Goal: Information Seeking & Learning: Learn about a topic

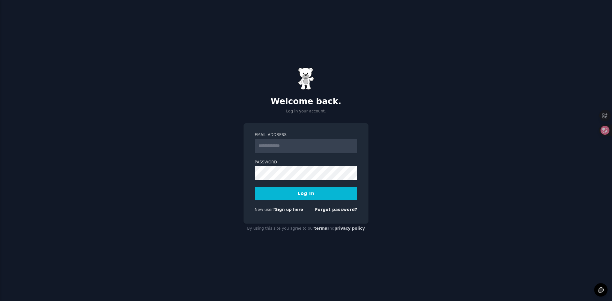
click at [416, 158] on div "Welcome back. Log in your account. Email Address Password Log In New user? Sign…" at bounding box center [306, 150] width 612 height 301
click at [222, 153] on div "Welcome back. Log in your account. Email Address Password Log In New user? Sign…" at bounding box center [306, 150] width 612 height 301
click at [270, 147] on input "Email Address" at bounding box center [306, 146] width 103 height 14
type input "**********"
drag, startPoint x: 219, startPoint y: 181, endPoint x: 252, endPoint y: 181, distance: 33.2
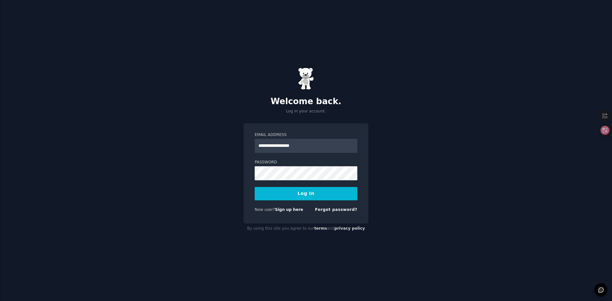
click at [220, 182] on div "**********" at bounding box center [306, 150] width 612 height 301
drag, startPoint x: 219, startPoint y: 192, endPoint x: 235, endPoint y: 191, distance: 15.4
click at [219, 193] on div "**********" at bounding box center [306, 150] width 612 height 301
click at [374, 91] on div "**********" at bounding box center [306, 150] width 612 height 301
click at [206, 89] on div "**********" at bounding box center [306, 150] width 612 height 301
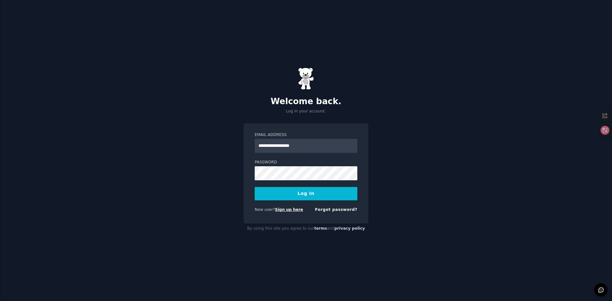
click at [288, 211] on link "Sign up here" at bounding box center [289, 210] width 28 height 4
click at [302, 145] on input "Email Address" at bounding box center [306, 146] width 103 height 14
type input "**********"
click at [226, 198] on div "**********" at bounding box center [306, 150] width 612 height 301
click at [289, 196] on button "Log In" at bounding box center [306, 193] width 103 height 13
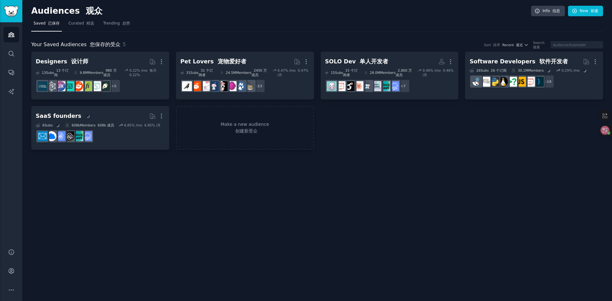
click at [368, 14] on h2 "Audiences 观众" at bounding box center [281, 11] width 500 height 10
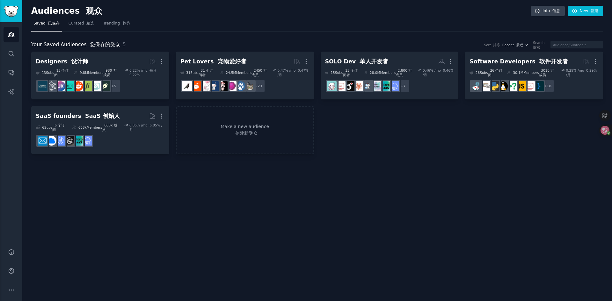
click at [370, 23] on nav "Saved 已保存 Curated 精选 Trending 趋势" at bounding box center [317, 24] width 572 height 13
drag, startPoint x: 87, startPoint y: 26, endPoint x: 95, endPoint y: 25, distance: 8.6
click at [87, 26] on font "精选" at bounding box center [90, 23] width 8 height 4
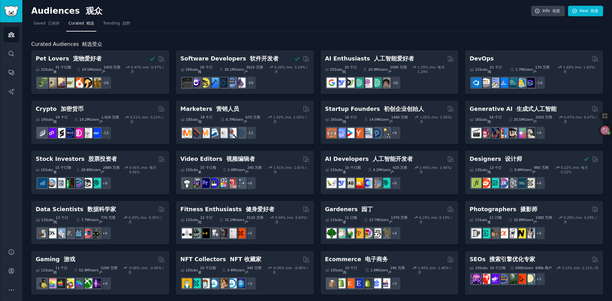
click at [465, 19] on nav "Saved 已保存 Curated 精选 Trending 趋势" at bounding box center [317, 24] width 572 height 13
click at [480, 29] on nav "Saved 已保存 Curated 精选 Trending 趋势" at bounding box center [317, 24] width 572 height 13
click at [535, 14] on link "Info 信息" at bounding box center [548, 11] width 34 height 11
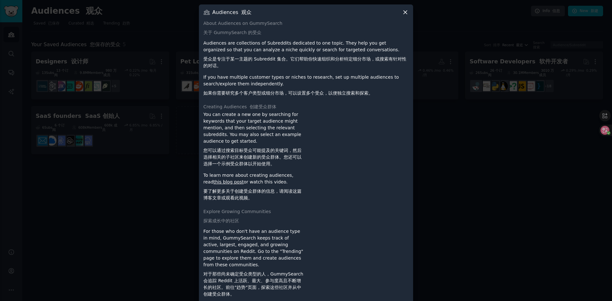
click at [404, 12] on icon at bounding box center [405, 12] width 7 height 7
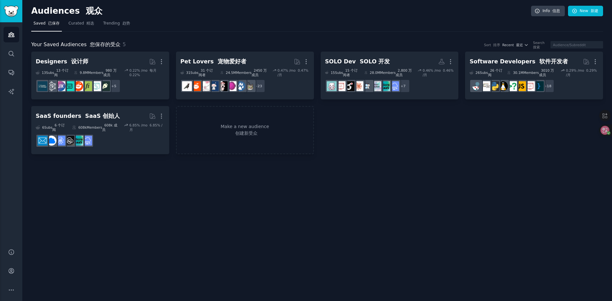
click at [314, 15] on h2 "Audiences 观众" at bounding box center [281, 11] width 500 height 10
click at [11, 94] on icon "Sidebar" at bounding box center [11, 91] width 7 height 7
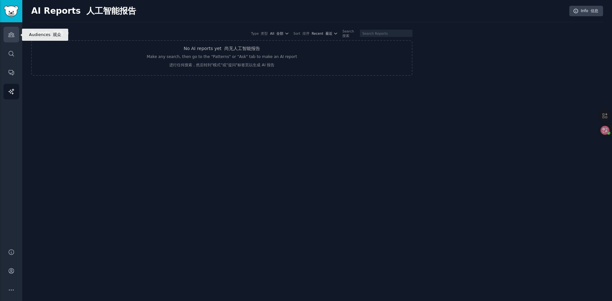
click at [11, 37] on icon "Sidebar" at bounding box center [11, 35] width 6 height 4
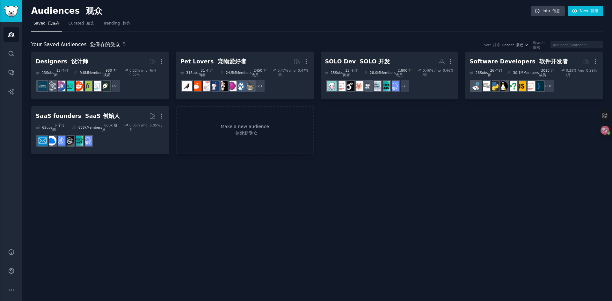
drag, startPoint x: 153, startPoint y: 220, endPoint x: 77, endPoint y: 253, distance: 82.9
click at [154, 220] on div "Audiences 观众 Info 信息 New 新建 Saved 已保存 Curated 精选 Trending 趋势 Your Saved Audienc…" at bounding box center [317, 150] width 590 height 301
click at [11, 274] on icon "Sidebar" at bounding box center [11, 271] width 5 height 5
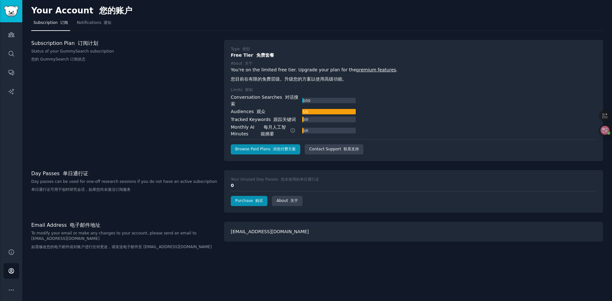
drag, startPoint x: 210, startPoint y: 14, endPoint x: 207, endPoint y: 18, distance: 5.6
click at [210, 14] on div "Your Account 您的账户" at bounding box center [317, 12] width 572 height 12
click at [173, 18] on div "Your Account 您的账户" at bounding box center [317, 12] width 572 height 12
click at [282, 18] on nav "Subscription 订阅 Notifications 通知" at bounding box center [317, 24] width 572 height 13
click at [283, 18] on nav "Subscription 订阅 Notifications 通知" at bounding box center [317, 24] width 572 height 13
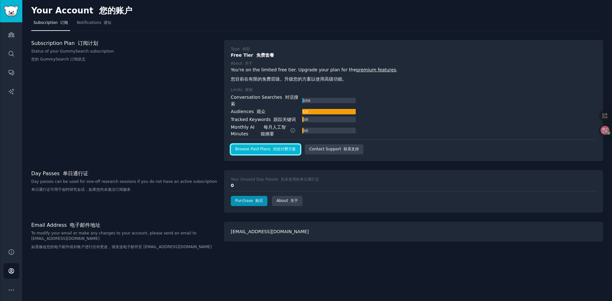
click at [269, 145] on link "Browse Paid Plans 浏览付费方案" at bounding box center [266, 149] width 70 height 10
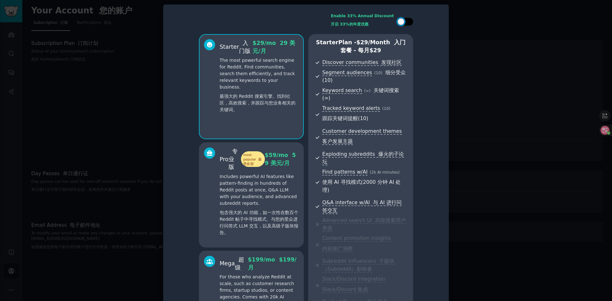
click at [411, 23] on div at bounding box center [405, 22] width 16 height 8
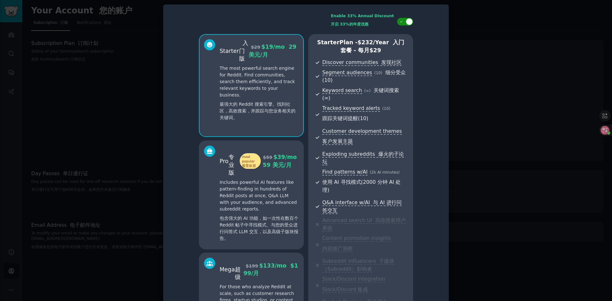
click at [400, 24] on div at bounding box center [405, 22] width 16 height 8
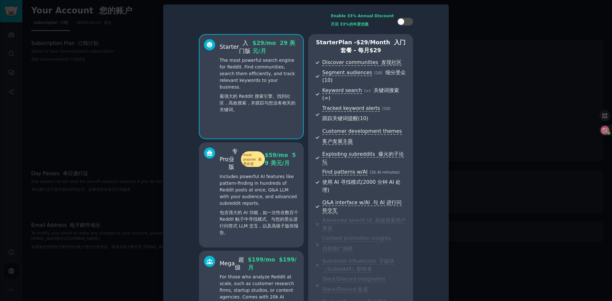
drag, startPoint x: 408, startPoint y: 24, endPoint x: 421, endPoint y: 33, distance: 15.9
click at [408, 24] on div at bounding box center [405, 22] width 16 height 8
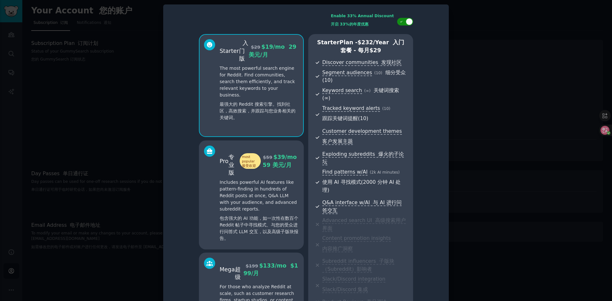
click at [400, 22] on icon at bounding box center [402, 22] width 4 height 4
checkbox input "false"
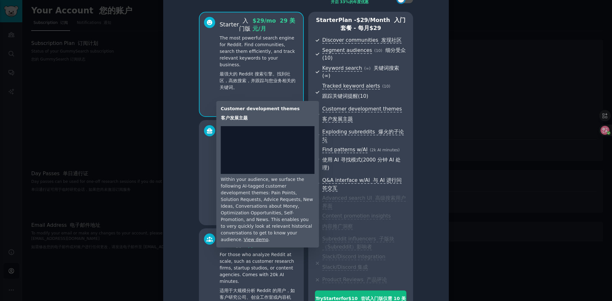
scroll to position [45, 0]
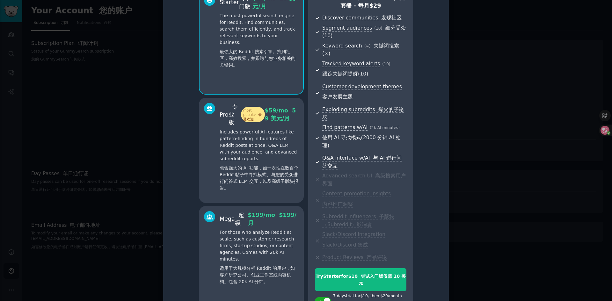
drag, startPoint x: 470, startPoint y: 81, endPoint x: 455, endPoint y: 101, distance: 25.6
click at [470, 81] on div at bounding box center [306, 150] width 612 height 301
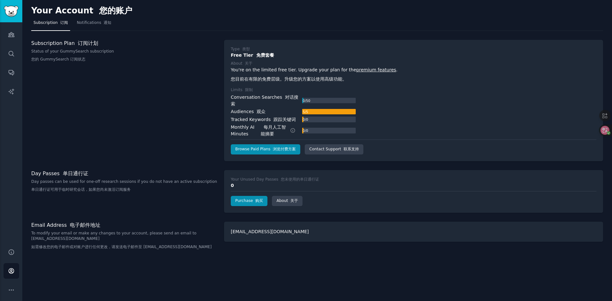
drag, startPoint x: 169, startPoint y: 106, endPoint x: 145, endPoint y: 119, distance: 27.7
click at [169, 106] on div "Subscription Plan 订阅计划 Status of your GummySearch subscription 您的 GummySearch 订…" at bounding box center [124, 100] width 186 height 121
click at [13, 36] on icon "Sidebar" at bounding box center [11, 35] width 6 height 4
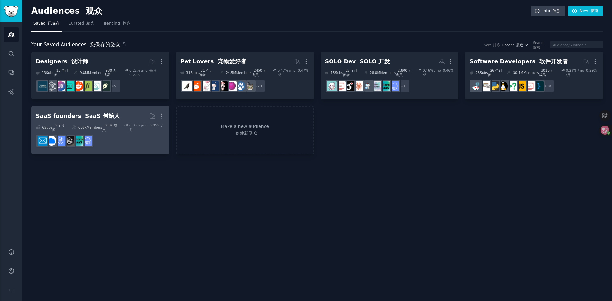
click at [139, 114] on h2 "SaaS founders SaaS 创始人 More" at bounding box center [100, 116] width 129 height 11
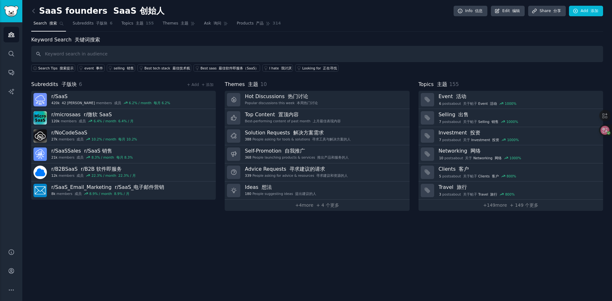
click at [371, 7] on div "SaaS founders SaaS 创始人 Info 信息 Edit 编辑 Share 分享 Add 添加" at bounding box center [317, 12] width 572 height 13
click at [343, 6] on div "SaaS founders SaaS 创始人 Info 信息 Edit 编辑 Share 分享 Add 添加" at bounding box center [317, 12] width 572 height 13
click at [342, 11] on div "SaaS founders SaaS 创始人 Info 信息 Edit 编辑 Share 分享 Add 添加" at bounding box center [317, 12] width 572 height 13
click at [91, 26] on link "Subreddits 子版块 6" at bounding box center [92, 24] width 44 height 13
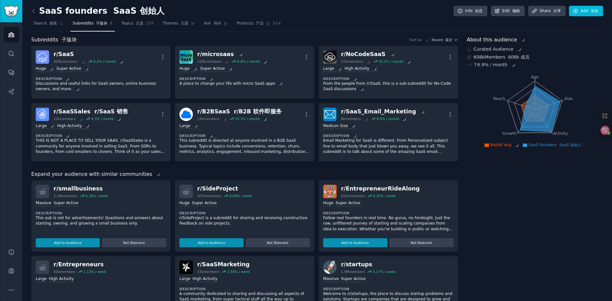
click at [358, 9] on div "SaaS founders SaaS 创始人 Info 信息 Edit 编辑 Share 分享 Add 添加" at bounding box center [317, 12] width 572 height 13
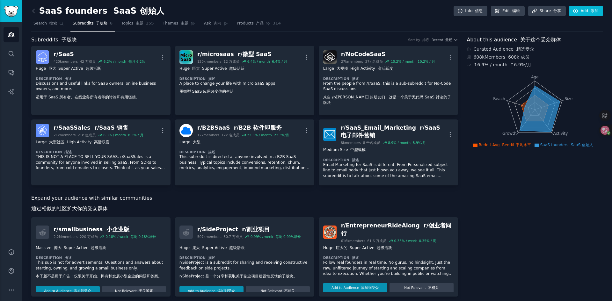
click at [345, 18] on div "SaaS founders SaaS 创始人 Info 信息 Edit 编辑 Share 分享 Add 添加" at bounding box center [317, 12] width 572 height 13
click at [362, 18] on nav "Search 搜索 Subreddits 子版块 6 Topics 主题 155 Themes 主题 Ask 询问 Products 产品 314" at bounding box center [317, 24] width 572 height 13
click at [361, 18] on nav "Search 搜索 Subreddits 子版块 6 Topics 主题 155 Themes 主题 Ask 询问 Products 产品 314" at bounding box center [317, 24] width 572 height 13
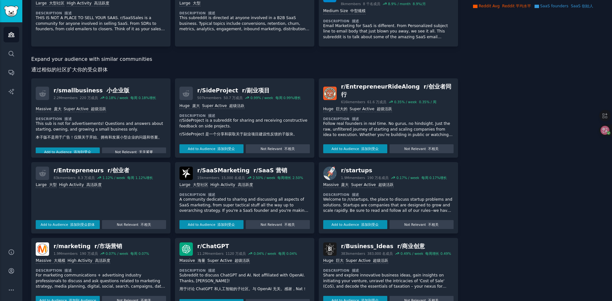
scroll to position [128, 0]
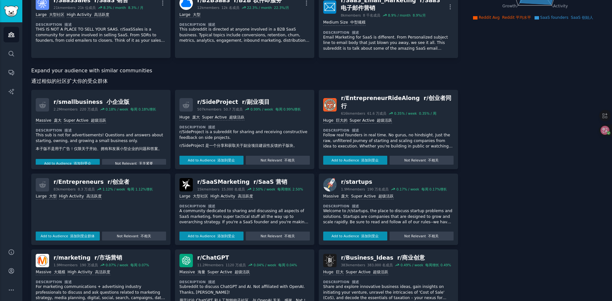
click at [261, 116] on div "Huge 庞大 Super Active 超级活跃 Description 描述 r/SideProject is a subreddit for shari…" at bounding box center [245, 140] width 130 height 49
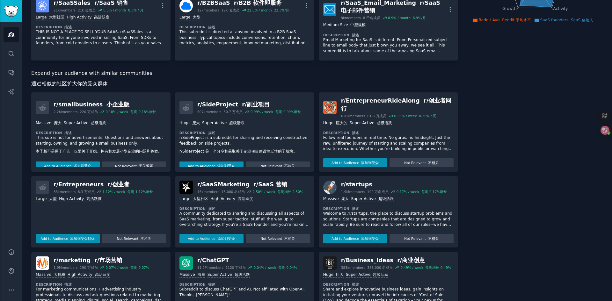
scroll to position [0, 0]
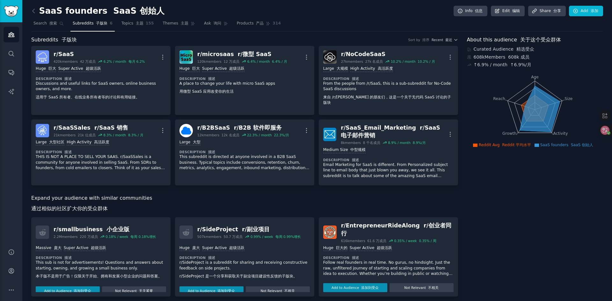
click at [331, 14] on div "SaaS founders SaaS 创始人 Info 信息 Edit 编辑 Share 分享 Add 添加" at bounding box center [317, 12] width 572 height 13
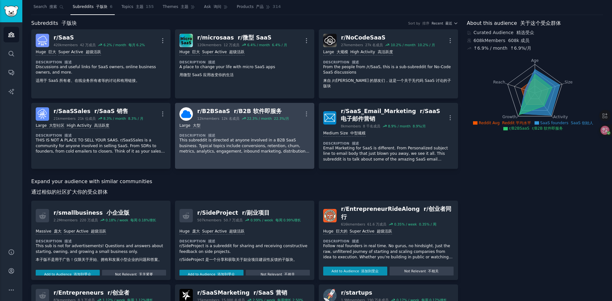
scroll to position [32, 0]
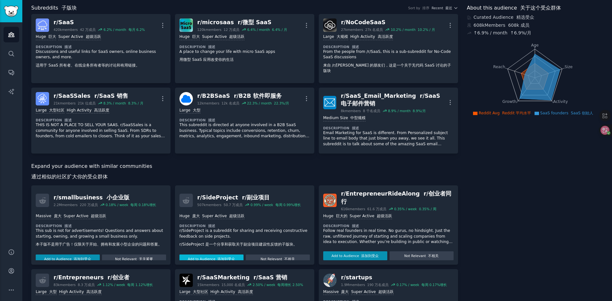
click at [235, 255] on button "Add to Audience 添加到受众" at bounding box center [212, 259] width 64 height 9
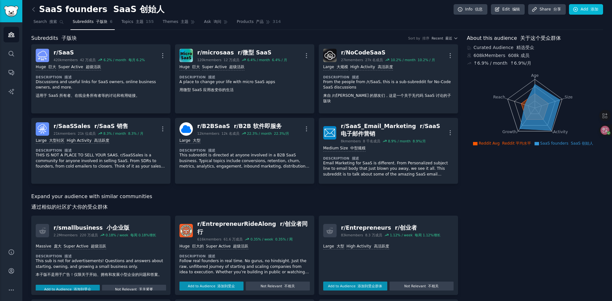
scroll to position [0, 0]
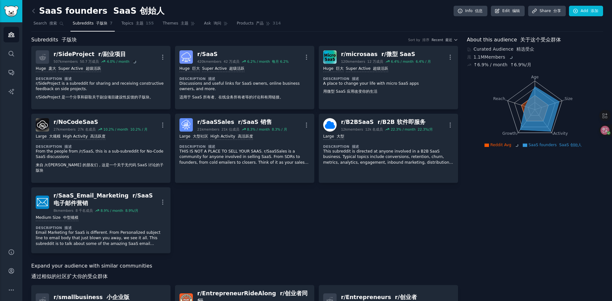
click at [344, 16] on div "SaaS founders SaaS 创始人 Info 信息 Edit 编辑 Share 分享 Add 添加" at bounding box center [317, 12] width 572 height 13
click at [353, 16] on div "SaaS founders SaaS 创始人 Info 信息 Edit 编辑 Share 分享 Add 添加" at bounding box center [317, 12] width 572 height 13
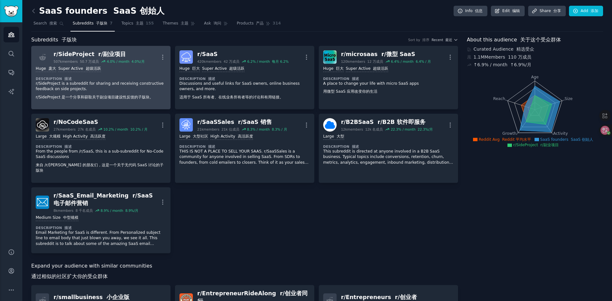
click at [142, 79] on dt "Description 描述" at bounding box center [101, 79] width 130 height 4
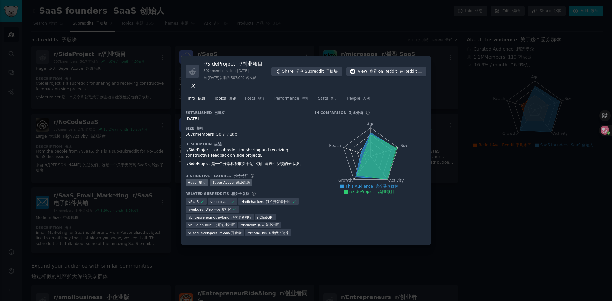
click at [224, 101] on span "Topics 话题" at bounding box center [225, 99] width 22 height 6
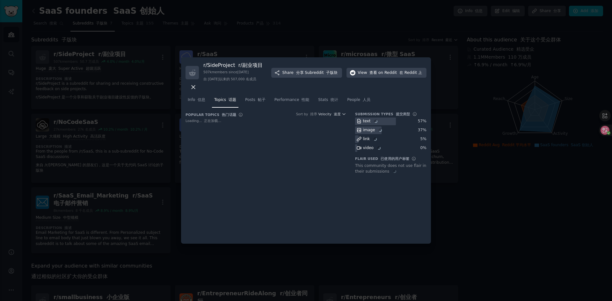
click at [315, 60] on div "r/ SideProject r/副业项目 507k members since 01/16/2013 自 2013 年 01 月 16 日以来的 507,0…" at bounding box center [306, 150] width 250 height 187
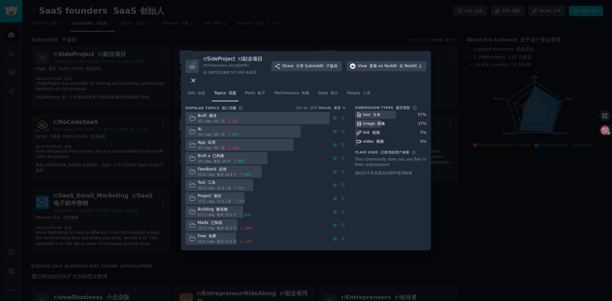
click at [197, 80] on icon at bounding box center [193, 80] width 7 height 7
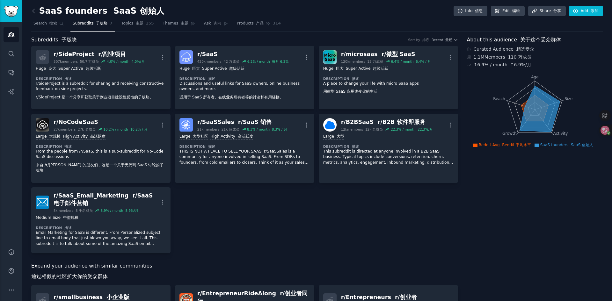
click at [261, 193] on div "r/ SideProject r/副业项目 507k members 50.7 万成员 4.0 % / month 4.0%/月 More Huge 庞大 S…" at bounding box center [244, 150] width 427 height 208
drag, startPoint x: 134, startPoint y: 25, endPoint x: 196, endPoint y: 7, distance: 64.4
click at [136, 25] on font "主题" at bounding box center [140, 23] width 8 height 4
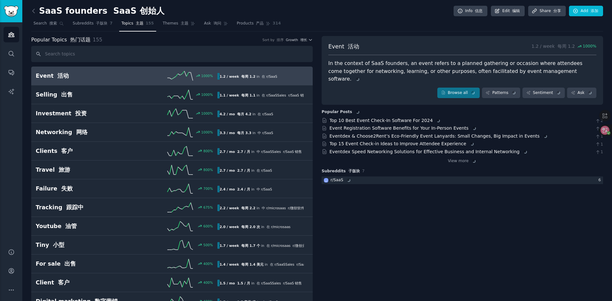
click at [302, 11] on div "SaaS founders SaaS 创始人 Info 信息 Edit 编辑 Share 分享 Add 添加" at bounding box center [317, 12] width 572 height 13
click at [59, 22] on icon at bounding box center [61, 23] width 4 height 4
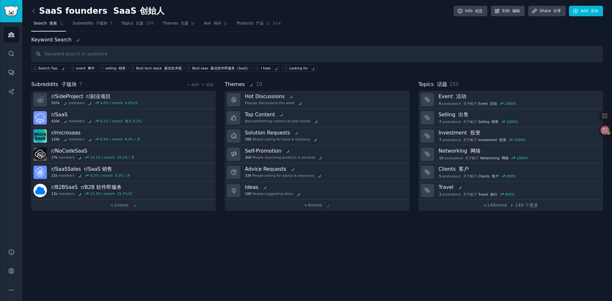
click at [364, 11] on div "SaaS founders SaaS 创始人 Info 信息 Edit 编辑 Share 分享 Add 添加" at bounding box center [317, 12] width 572 height 13
click at [363, 14] on div "SaaS founders SaaS 创始人 Info 信息 Edit 编辑 Share 分享 Add 添加" at bounding box center [317, 12] width 572 height 13
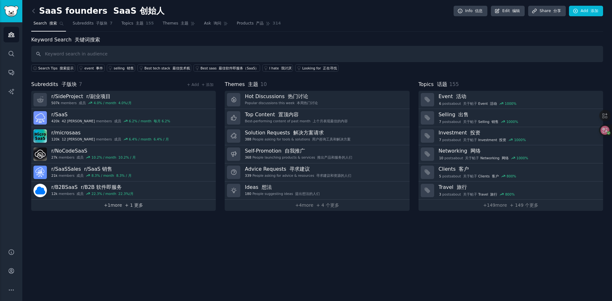
click at [128, 206] on font "+ 1 更多" at bounding box center [134, 205] width 18 height 5
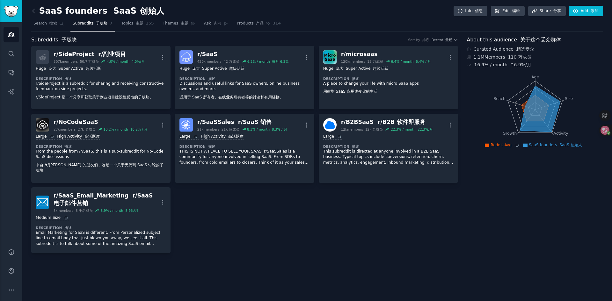
click at [221, 193] on div "r/ SideProject r/副业项目 507k members 50.7 万成员 4.0 % / month 4.0%/月 More Huge 庞大 S…" at bounding box center [244, 150] width 427 height 208
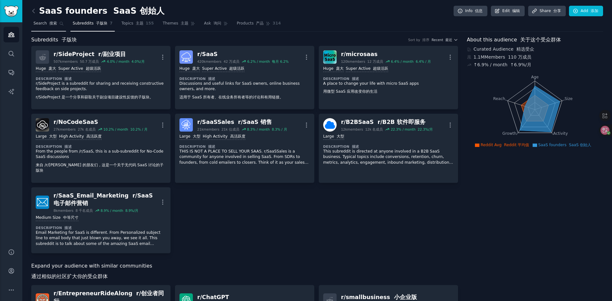
click at [45, 24] on span "Search 搜索" at bounding box center [45, 24] width 24 height 6
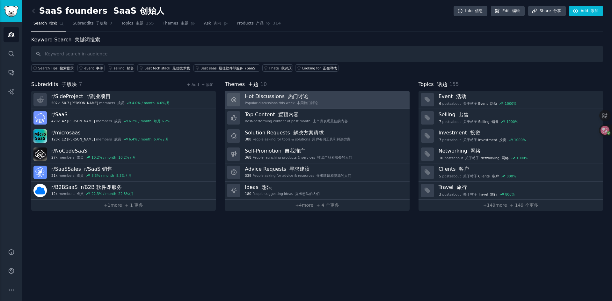
click at [324, 100] on link "Hot Discussions 热门讨论 Popular discussions this week 本周热门讨论" at bounding box center [317, 100] width 185 height 18
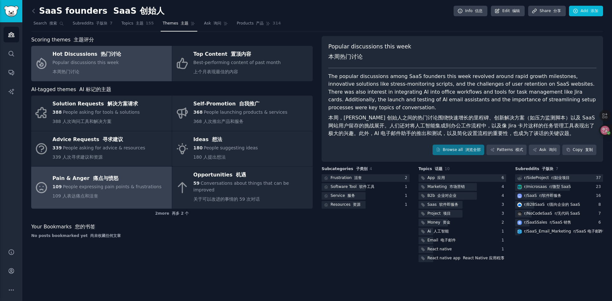
click at [123, 184] on span "People expressing pain points & frustrations" at bounding box center [112, 186] width 99 height 5
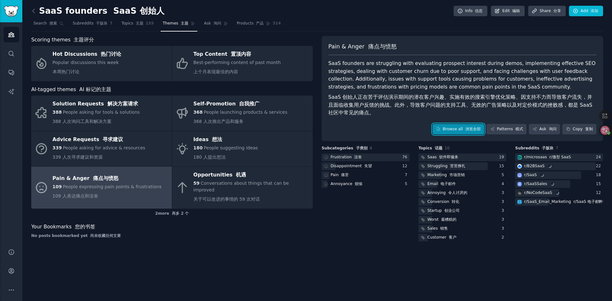
click at [464, 131] on font at bounding box center [464, 129] width 3 height 4
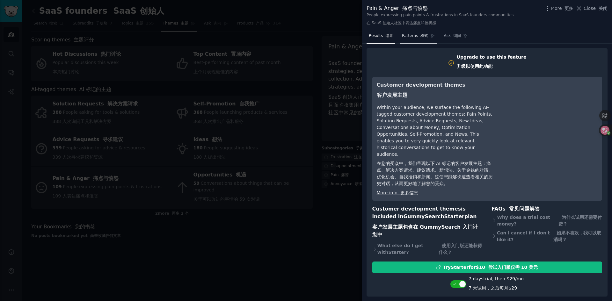
click at [421, 39] on link "Patterns 模式" at bounding box center [418, 37] width 37 height 13
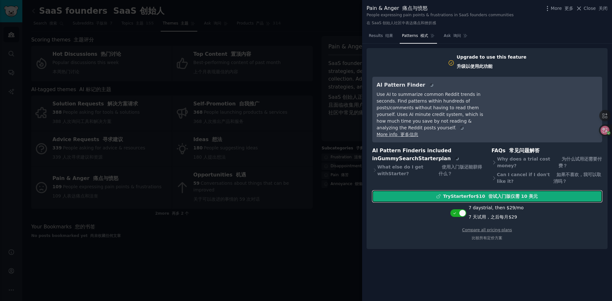
click at [477, 196] on div "Try Starter for $10 尝试入门版仅需 10 美元" at bounding box center [490, 196] width 95 height 7
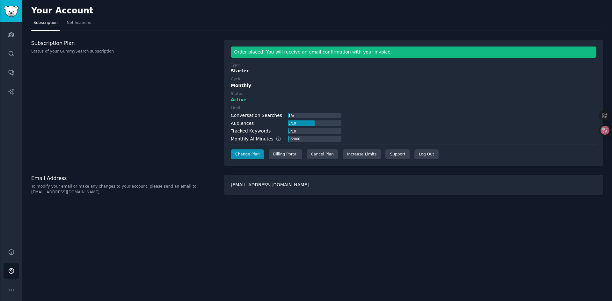
click at [330, 211] on div "Your Account Subscription Notifications Subscription Plan Status of your GummyS…" at bounding box center [317, 150] width 590 height 301
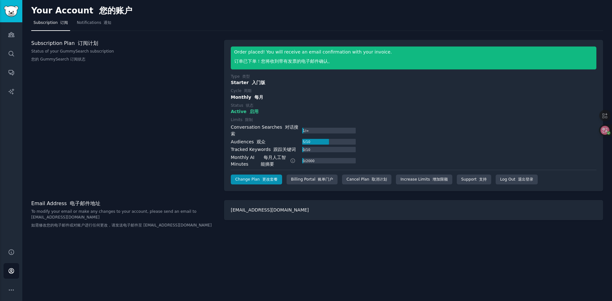
click at [185, 17] on div "Your Account 您的账户" at bounding box center [317, 12] width 572 height 12
click at [101, 23] on font at bounding box center [102, 22] width 3 height 4
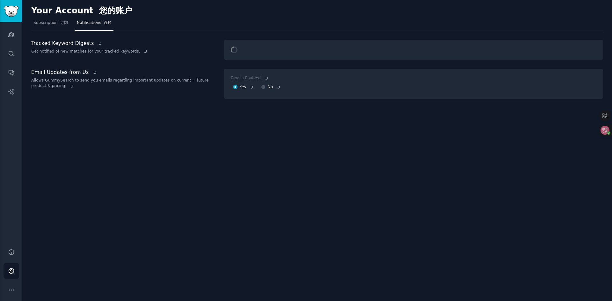
click at [183, 13] on div "Your Account 您的账户" at bounding box center [317, 12] width 572 height 12
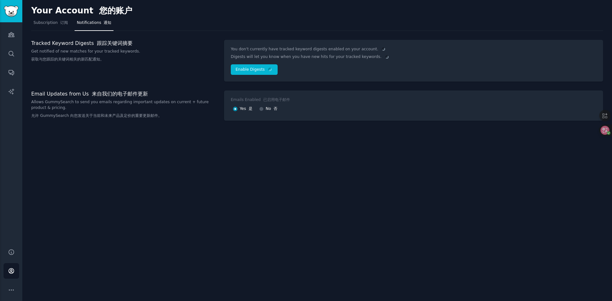
click at [183, 15] on div "Your Account 您的账户" at bounding box center [317, 12] width 572 height 12
click at [55, 23] on span "Subscription 订阅" at bounding box center [50, 23] width 34 height 6
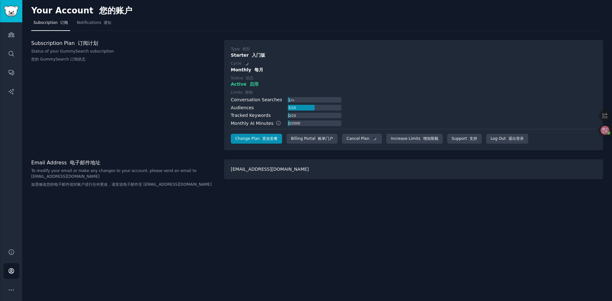
click at [208, 15] on div "Your Account 您的账户" at bounding box center [317, 12] width 572 height 12
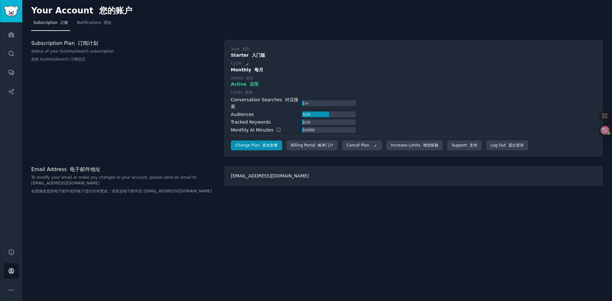
click at [222, 15] on div "Your Account 您的账户" at bounding box center [317, 12] width 572 height 12
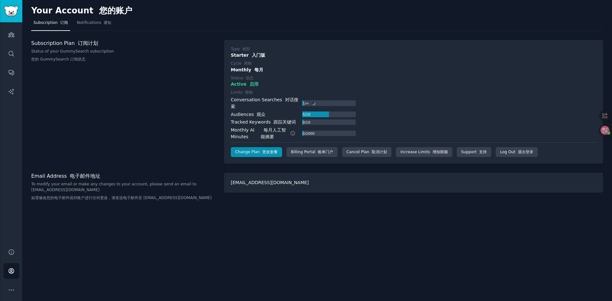
click at [330, 11] on div "Your Account 您的账户" at bounding box center [317, 12] width 572 height 12
click at [252, 69] on div "Monthly 每月" at bounding box center [414, 70] width 366 height 7
click at [244, 70] on div "Monthly 每月" at bounding box center [414, 70] width 366 height 7
drag, startPoint x: 264, startPoint y: 99, endPoint x: 273, endPoint y: 99, distance: 9.6
click at [273, 99] on div "Conversation Searches 对话搜索" at bounding box center [266, 103] width 71 height 13
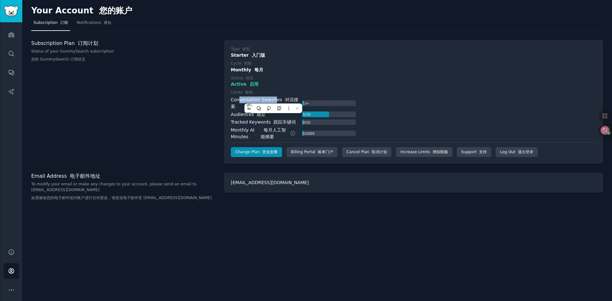
click at [266, 99] on div "Conversation Searches 对话搜索" at bounding box center [266, 103] width 71 height 13
click at [283, 81] on div "Active 启用" at bounding box center [414, 84] width 366 height 7
click at [241, 119] on div "Tracked Keywords 跟踪关键词" at bounding box center [263, 122] width 65 height 7
drag, startPoint x: 239, startPoint y: 116, endPoint x: 274, endPoint y: 115, distance: 34.8
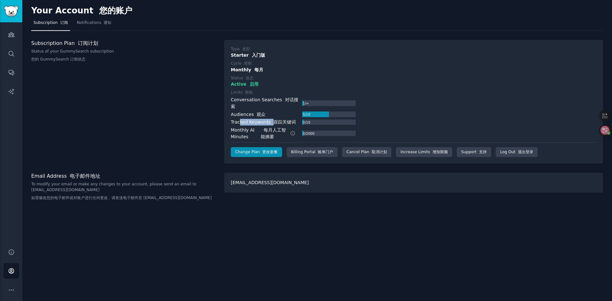
click at [274, 119] on div "Tracked Keywords 跟踪关键词" at bounding box center [263, 122] width 65 height 7
click at [261, 119] on div "Tracked Keywords 跟踪关键词" at bounding box center [263, 122] width 65 height 7
drag, startPoint x: 253, startPoint y: 107, endPoint x: 257, endPoint y: 107, distance: 3.8
click at [257, 111] on div "Audiences 观众" at bounding box center [248, 114] width 35 height 7
click at [278, 87] on div "Active 启用" at bounding box center [414, 84] width 366 height 7
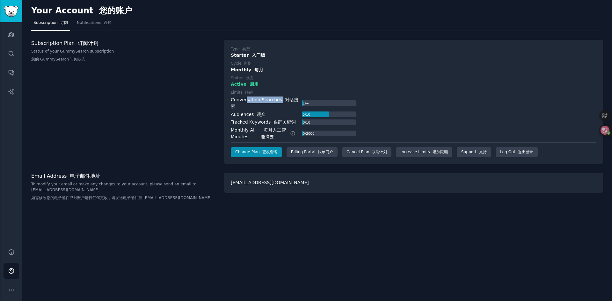
drag, startPoint x: 246, startPoint y: 100, endPoint x: 282, endPoint y: 98, distance: 36.4
click at [281, 99] on div "Conversation Searches 对话搜索" at bounding box center [266, 103] width 71 height 13
click at [295, 77] on label "Status 状态" at bounding box center [414, 79] width 366 height 6
drag, startPoint x: 290, startPoint y: 99, endPoint x: 244, endPoint y: 101, distance: 45.4
click at [244, 101] on div "Conversation Searches 对话搜索" at bounding box center [266, 103] width 71 height 13
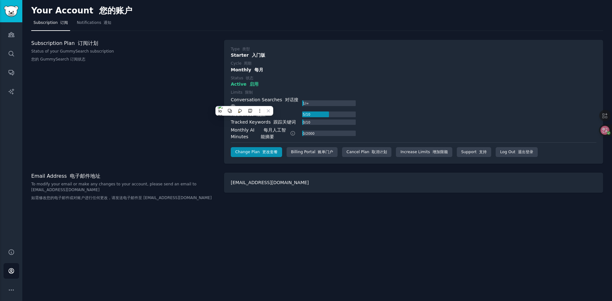
click at [281, 73] on div "Type 类型 Starter 入门版 Cycle 周期 Monthly 每月 Status 状态 Active 启用 Limits 限制 Conversat…" at bounding box center [414, 102] width 366 height 111
click at [282, 73] on div "Type 类型 Starter 入门版 Cycle 周期 Monthly 每月 Status 状态 Active 启用 Limits 限制 Conversat…" at bounding box center [414, 102] width 366 height 111
click at [300, 64] on label "Cycle 周期" at bounding box center [414, 64] width 366 height 6
click at [10, 35] on icon "Sidebar" at bounding box center [11, 35] width 6 height 4
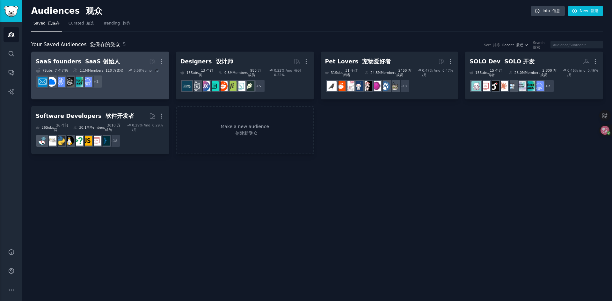
click at [132, 84] on dd "+ 1" at bounding box center [100, 82] width 129 height 18
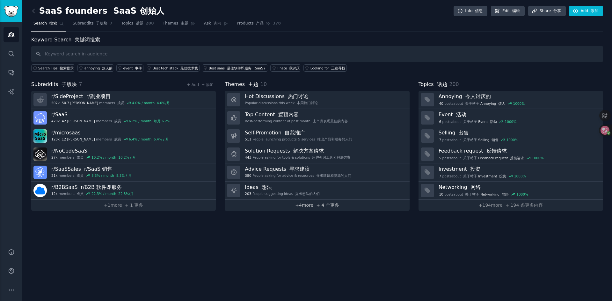
click at [319, 205] on font "+ 4 个更多" at bounding box center [327, 205] width 23 height 5
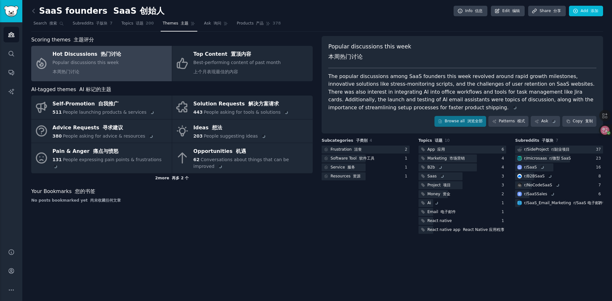
click at [177, 165] on icon at bounding box center [182, 157] width 13 height 13
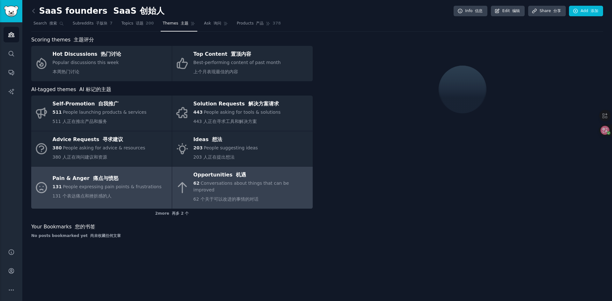
click at [132, 186] on div "131 People expressing pain points & frustrations 131 个表达痛点和挫折感的人" at bounding box center [107, 193] width 109 height 18
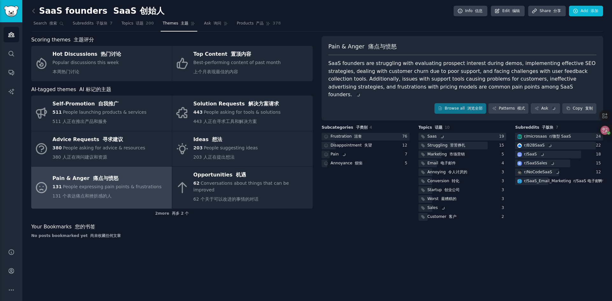
click at [143, 189] on div "131 People expressing pain points & frustrations 131 个表达痛点和挫折感的人" at bounding box center [107, 193] width 109 height 18
click at [414, 21] on nav "Search 搜索 Subreddits 子版块 7 Topics 话题 200 Themes 主题 Ask 询问 Products 产品 378" at bounding box center [317, 24] width 572 height 13
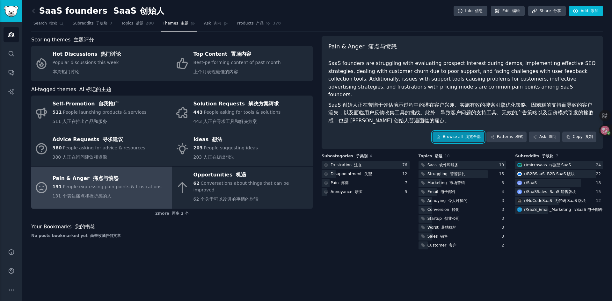
click at [457, 132] on link "Browse all 浏览全部" at bounding box center [459, 137] width 52 height 11
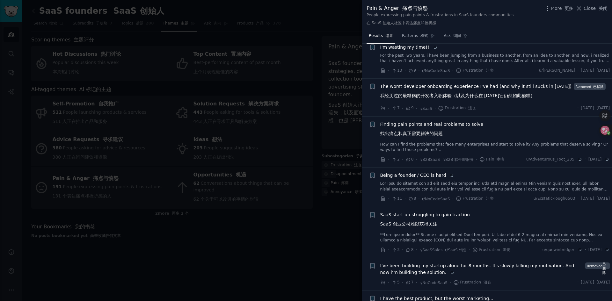
scroll to position [868, 0]
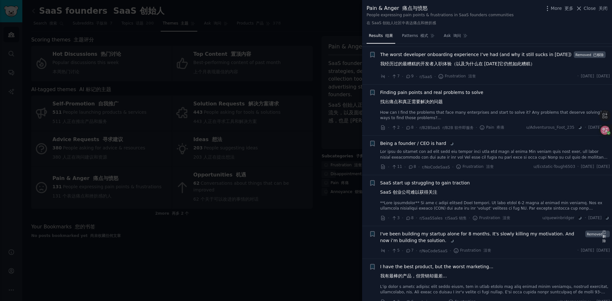
click at [452, 108] on span "Finding pain points and real problems to solve 找出痛点和真正需要解决的问题" at bounding box center [431, 98] width 103 height 18
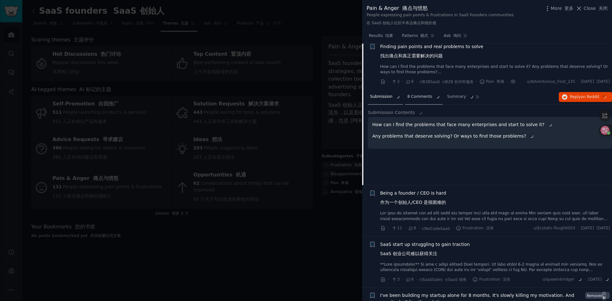
scroll to position [949, 0]
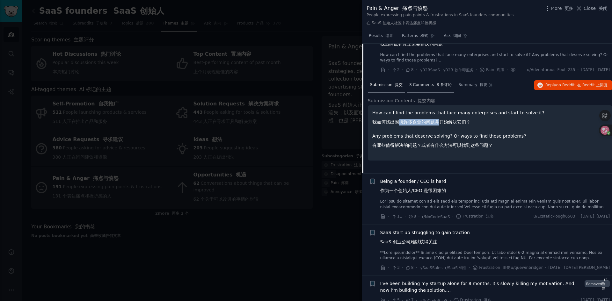
drag, startPoint x: 399, startPoint y: 144, endPoint x: 448, endPoint y: 143, distance: 49.1
click at [441, 125] on font "我如何找出困扰许多企业的问题并开始解决它们？" at bounding box center [421, 122] width 98 height 5
click at [448, 125] on font "我如何找出困扰许多企业的问题并开始解决它们？" at bounding box center [421, 122] width 98 height 5
drag, startPoint x: 454, startPoint y: 144, endPoint x: 406, endPoint y: 147, distance: 48.6
click at [406, 126] on font "我如何找出困扰许多企业的问题并开始解决它们？" at bounding box center [421, 122] width 98 height 7
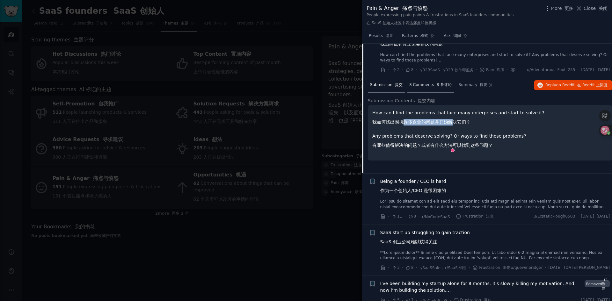
click at [405, 126] on font "我如何找出困扰许多企业的问题并开始解决它们？" at bounding box center [421, 122] width 98 height 7
drag, startPoint x: 402, startPoint y: 168, endPoint x: 447, endPoint y: 165, distance: 45.7
click at [447, 149] on font "有哪些值得解决的问题？或者有什么方法可以找到这些问题？" at bounding box center [432, 145] width 121 height 7
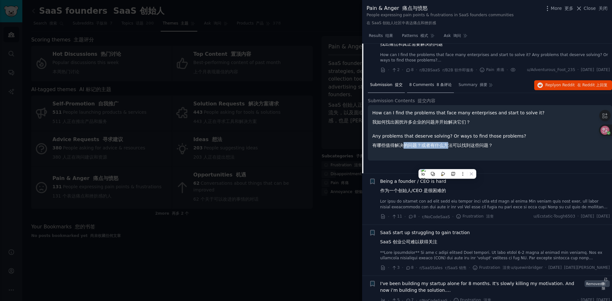
click at [448, 148] on font "有哪些值得解决的问题？或者有什么方法可以找到这些问题？" at bounding box center [432, 145] width 121 height 5
click at [411, 148] on font "有哪些值得解决的问题？或者有什么方法可以找到这些问题？" at bounding box center [432, 145] width 121 height 5
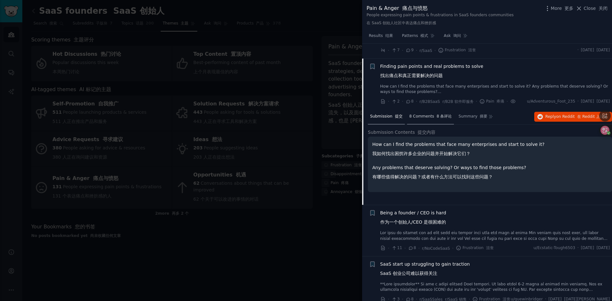
scroll to position [917, 0]
click at [436, 82] on span "Finding pain points and real problems to solve 找出痛点和真正需要解决的问题" at bounding box center [431, 72] width 103 height 18
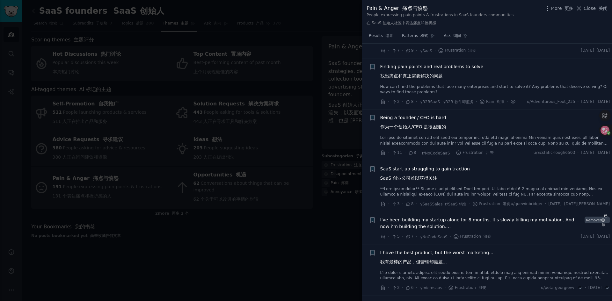
click at [432, 82] on span "Finding pain points and real problems to solve 找出痛点和真正需要解决的问题" at bounding box center [431, 72] width 103 height 18
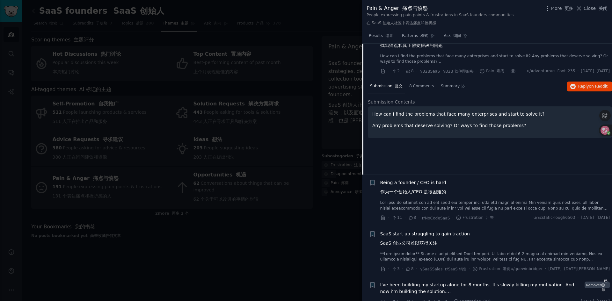
scroll to position [949, 0]
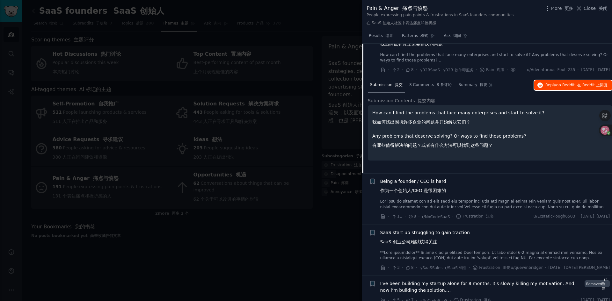
click at [562, 87] on span "on Reddit" at bounding box center [565, 85] width 18 height 4
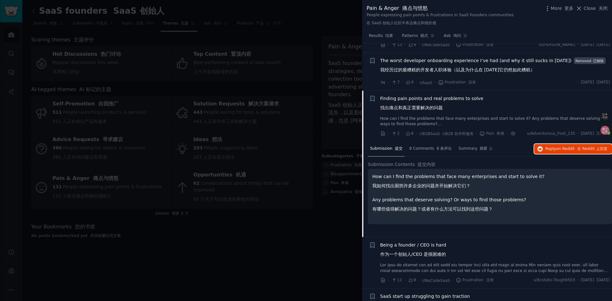
scroll to position [917, 0]
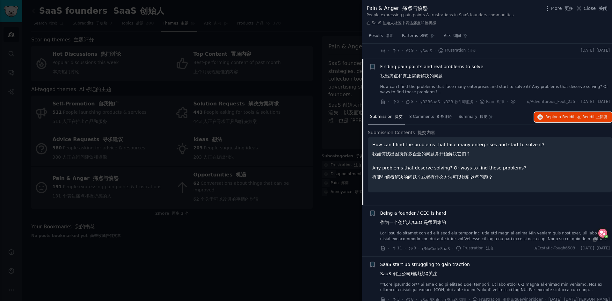
drag, startPoint x: 600, startPoint y: 129, endPoint x: 602, endPoint y: 231, distance: 101.7
click at [603, 231] on icon at bounding box center [602, 233] width 9 height 9
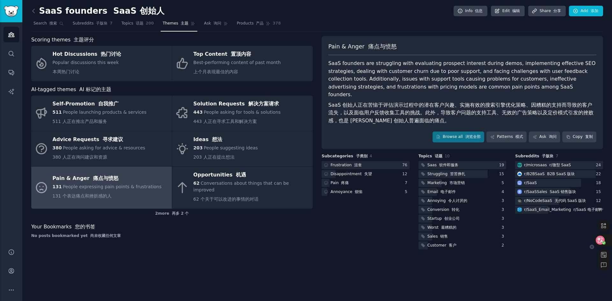
click at [592, 246] on icon at bounding box center [592, 247] width 4 height 4
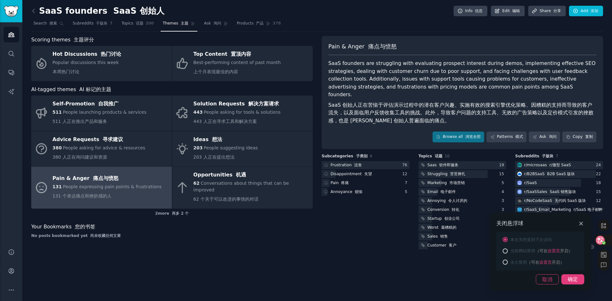
click at [570, 278] on div "确定" at bounding box center [573, 280] width 23 height 10
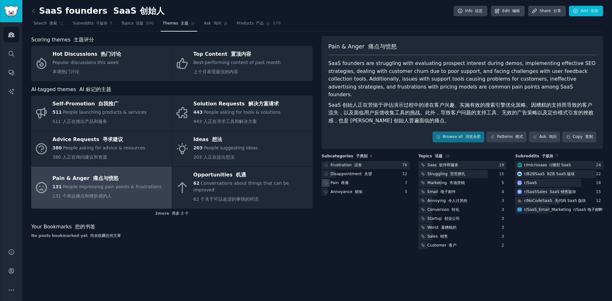
click at [369, 179] on div "Pain 疼痛" at bounding box center [366, 183] width 88 height 8
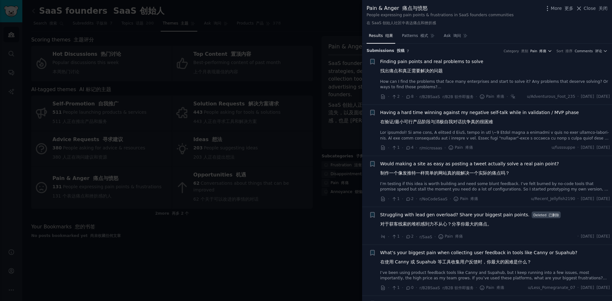
click at [549, 51] on icon "button" at bounding box center [550, 51] width 4 height 4
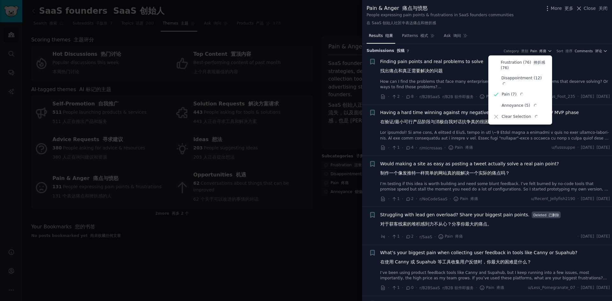
click at [510, 33] on div "Results 结果 Patterns 模式 Ask 询问" at bounding box center [487, 37] width 250 height 13
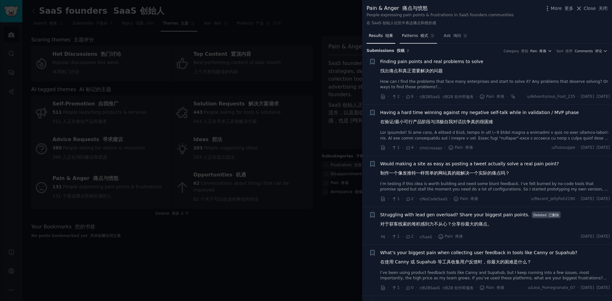
click at [422, 36] on font "模式" at bounding box center [425, 35] width 8 height 4
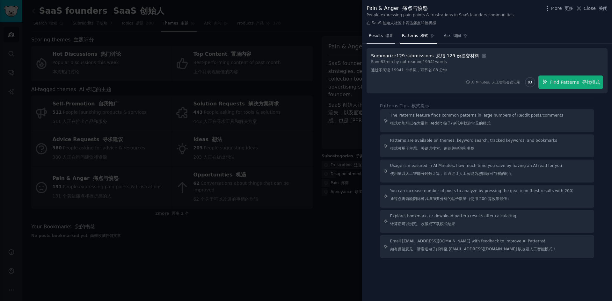
click at [373, 37] on span "Results 结果" at bounding box center [381, 36] width 24 height 6
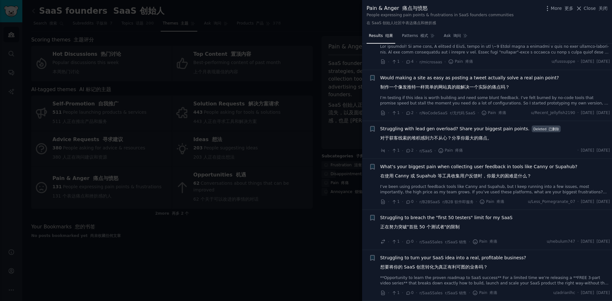
scroll to position [96, 0]
click at [464, 84] on font "制作一个像发推特一样简单的网站真的能解决一个实际的痛点吗？" at bounding box center [444, 86] width 129 height 5
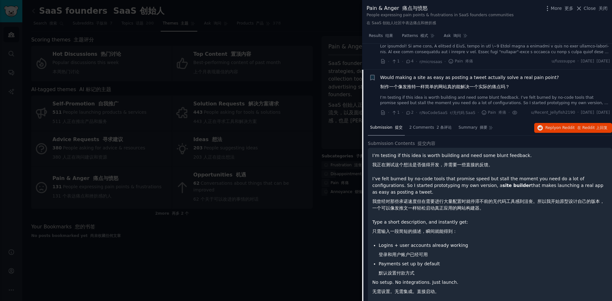
scroll to position [86, 0]
click at [562, 130] on span "on Reddit" at bounding box center [565, 128] width 18 height 4
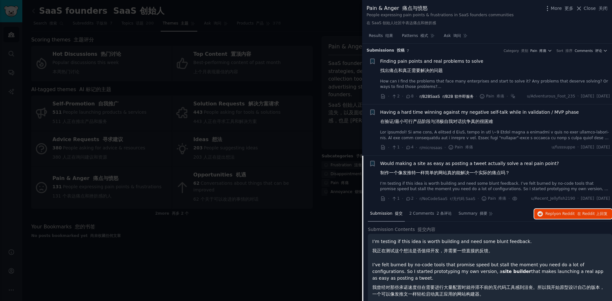
scroll to position [0, 0]
click at [287, 235] on div at bounding box center [306, 150] width 612 height 301
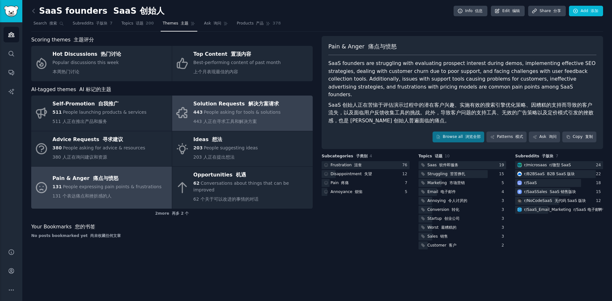
click at [265, 121] on div "443 People asking for tools & solutions 443 人正在寻求工具和解决方案" at bounding box center [237, 118] width 87 height 18
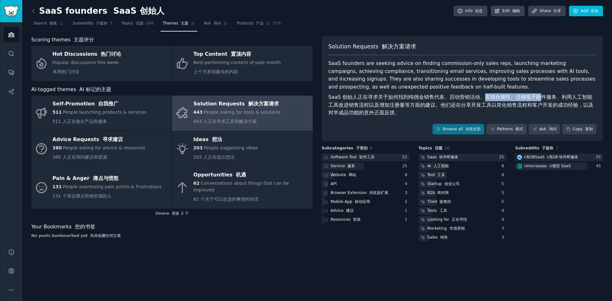
drag, startPoint x: 535, startPoint y: 97, endPoint x: 480, endPoint y: 99, distance: 55.2
click at [480, 99] on font "SaaS 创始人正在寻求关于如何找到纯佣金销售代表、启动营销活动、实现合规性、迁移电子邮件服务、利用人工智能工具改进销售流程以及增加注册量等方面的建议。他们还…" at bounding box center [460, 105] width 265 height 22
drag, startPoint x: 401, startPoint y: 105, endPoint x: 470, endPoint y: 108, distance: 69.2
click at [470, 108] on font "SaaS 创始人正在寻求关于如何找到纯佣金销售代表、启动营销活动、实现合规性、迁移电子邮件服务、利用人工智能工具改进销售流程以及增加注册量等方面的建议。他们还…" at bounding box center [460, 105] width 265 height 22
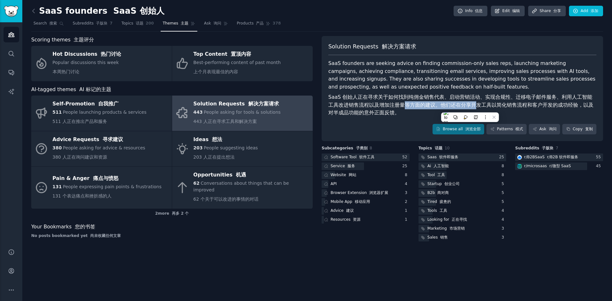
click at [470, 108] on font "SaaS 创始人正在寻求关于如何找到纯佣金销售代表、启动营销活动、实现合规性、迁移电子邮件服务、利用人工智能工具改进销售流程以及增加注册量等方面的建议。他们还…" at bounding box center [460, 105] width 265 height 22
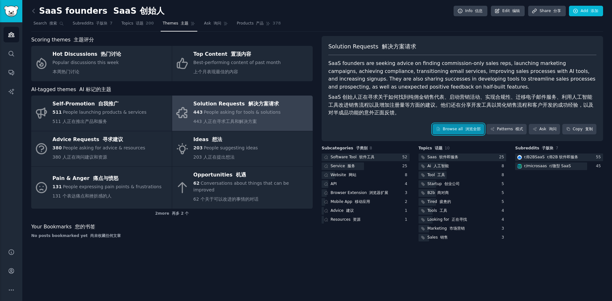
click at [460, 131] on link "Browse all 浏览全部" at bounding box center [459, 129] width 52 height 11
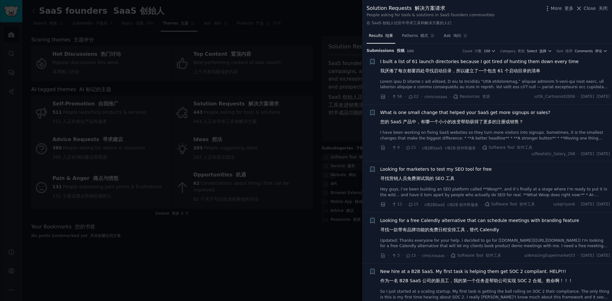
click at [452, 72] on font "我厌倦了每次都要四处寻找启动目录，所以建立了一个包含 61 个启动目录的清单" at bounding box center [460, 70] width 160 height 5
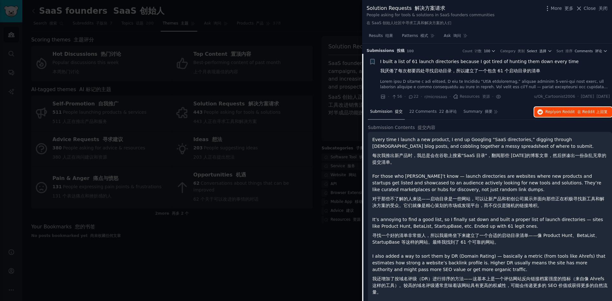
click at [554, 110] on span "Reply on Reddit 在 Reddit 上回复" at bounding box center [577, 112] width 62 height 6
click at [474, 112] on span "Summary 摘要" at bounding box center [478, 112] width 29 height 6
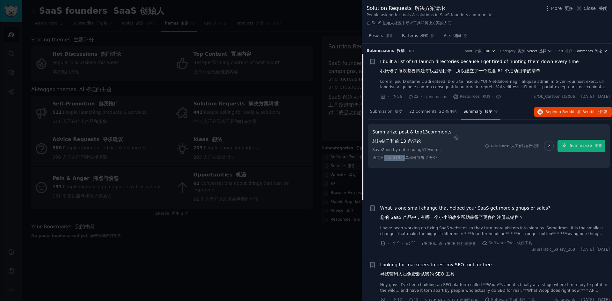
drag, startPoint x: 385, startPoint y: 158, endPoint x: 404, endPoint y: 158, distance: 19.5
click at [404, 158] on font "通过不阅读 519 个单词可节省 2 分钟" at bounding box center [404, 158] width 65 height 4
click at [397, 157] on font "通过不阅读 519 个单词可节省 2 分钟" at bounding box center [404, 158] width 65 height 4
drag, startPoint x: 382, startPoint y: 157, endPoint x: 415, endPoint y: 158, distance: 32.9
click at [415, 158] on font "通过不阅读 519 个单词可节省 2 分钟" at bounding box center [404, 158] width 65 height 4
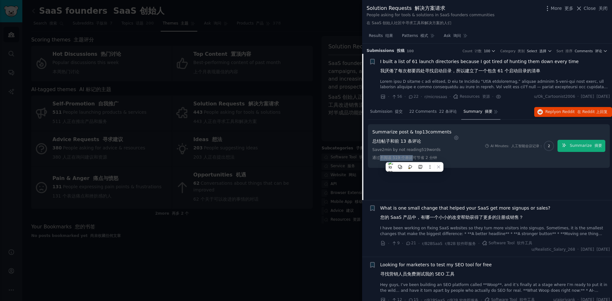
click at [415, 158] on font "通过不阅读 519 个单词可节省 2 分钟" at bounding box center [404, 158] width 65 height 4
drag, startPoint x: 424, startPoint y: 157, endPoint x: 405, endPoint y: 156, distance: 19.2
click at [407, 158] on font "通过不阅读 519 个单词可节省 2 分钟" at bounding box center [404, 158] width 65 height 4
click at [405, 156] on font "通过不阅读 519 个单词可节省 2 分钟" at bounding box center [404, 158] width 65 height 4
drag, startPoint x: 396, startPoint y: 156, endPoint x: 416, endPoint y: 159, distance: 20.0
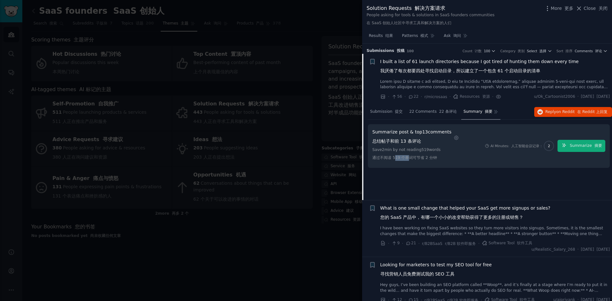
click at [416, 159] on font "通过不阅读 519 个单词可节省 2 分钟" at bounding box center [404, 158] width 65 height 4
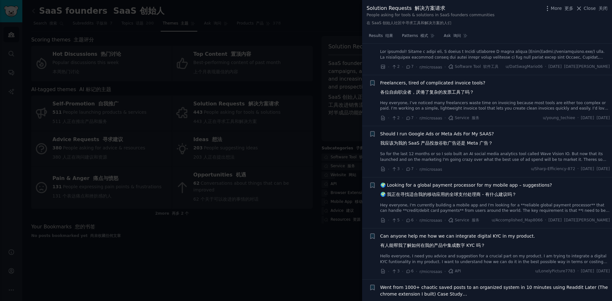
scroll to position [957, 0]
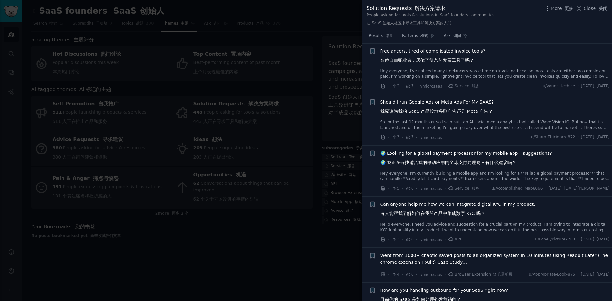
click at [449, 66] on span "Freelancers, tired of complicated invoice tools? 各位自由职业者，厌倦了复杂的发票工具了吗？" at bounding box center [432, 57] width 105 height 18
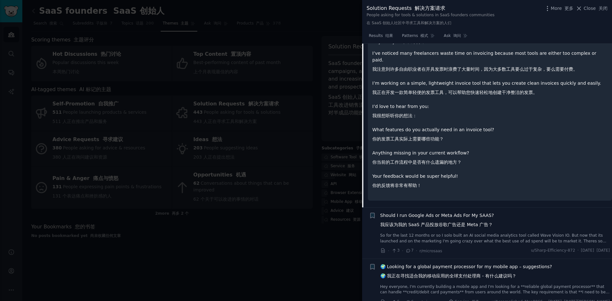
scroll to position [916, 0]
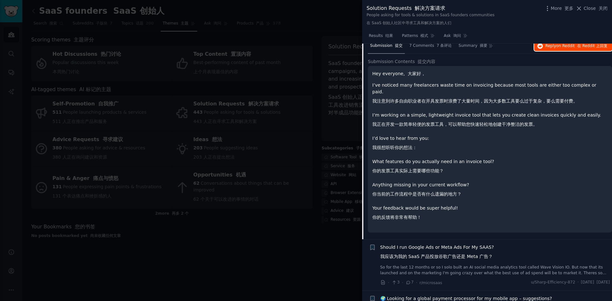
click at [541, 49] on icon "button" at bounding box center [541, 46] width 6 height 6
click at [426, 49] on span "7 Comments 7 条评论" at bounding box center [430, 46] width 43 height 6
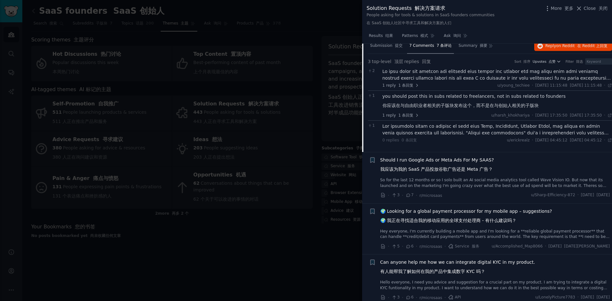
click at [489, 11] on div "Freelancers, tired of complicated invoice tools? 各位自由职业者，厌倦了复杂的发票工具了吗？" at bounding box center [495, 1] width 230 height 18
click at [434, 11] on span "Freelancers, tired of complicated invoice tools? 各位自由职业者，厌倦了复杂的发票工具了吗？" at bounding box center [432, 1] width 105 height 18
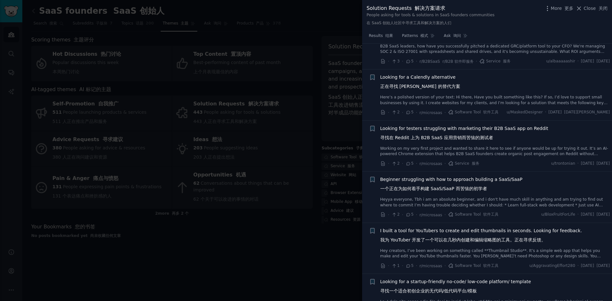
scroll to position [1203, 0]
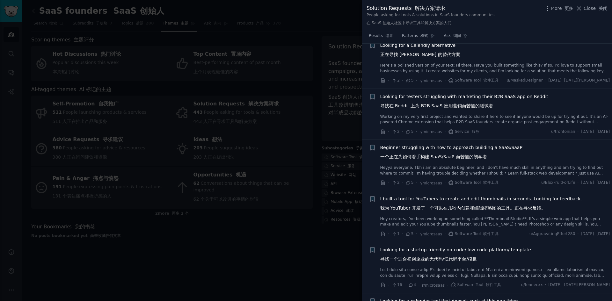
click at [430, 57] on font "正在寻找 Calendly 的替代方案" at bounding box center [420, 54] width 80 height 5
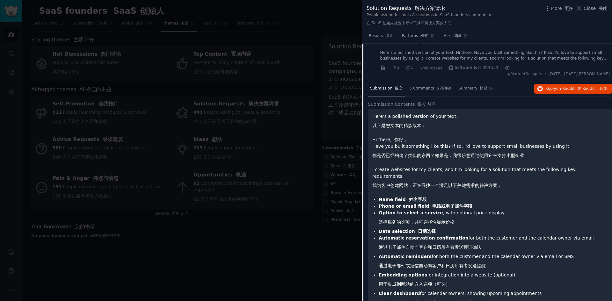
scroll to position [1206, 0]
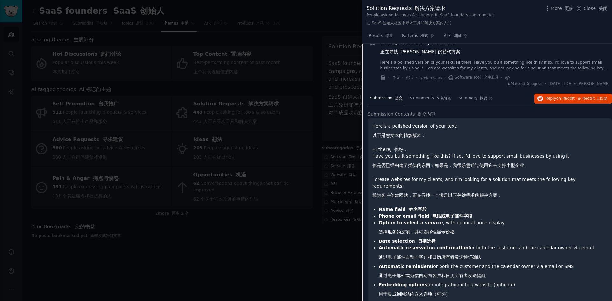
click at [447, 58] on span "Looking for a Calendly alternative 正在寻找 Calendly 的替代方案" at bounding box center [420, 48] width 80 height 18
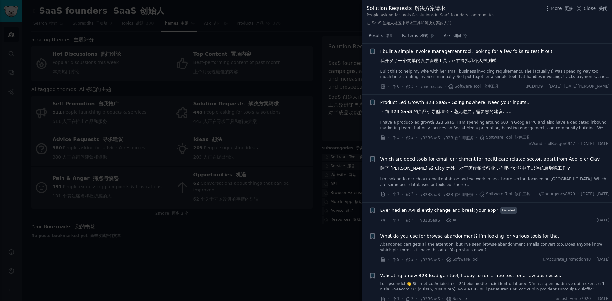
scroll to position [1940, 0]
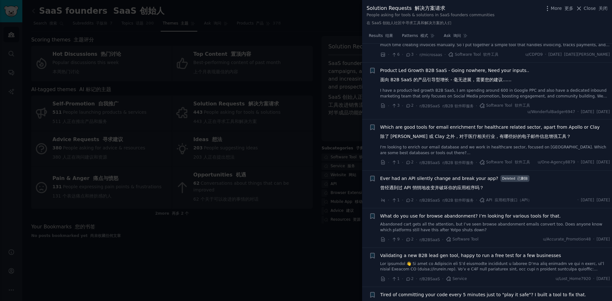
click at [409, 32] on font "我开发了一个简单的发票管理工具，正在寻找几个人来测试" at bounding box center [438, 29] width 116 height 7
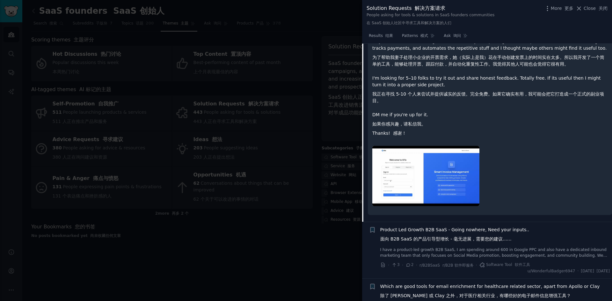
scroll to position [2034, 0]
